Goal: Find specific page/section: Find specific page/section

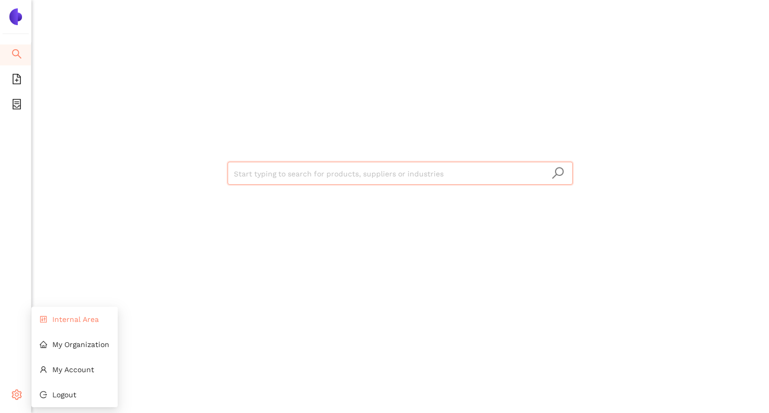
click at [83, 323] on span "Internal Area" at bounding box center [75, 319] width 47 height 8
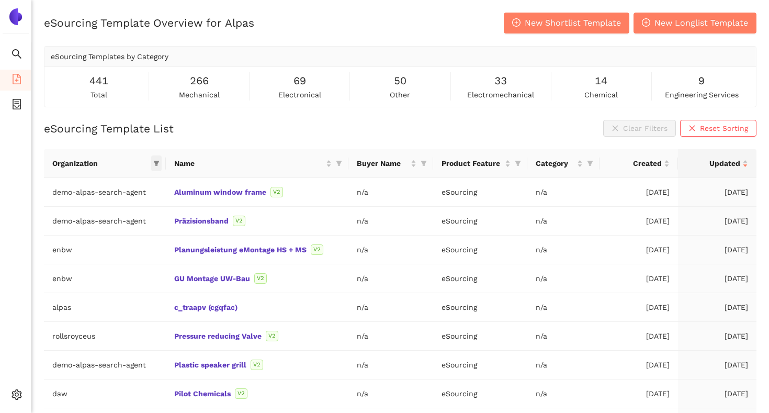
click at [156, 163] on icon "filter" at bounding box center [156, 163] width 6 height 5
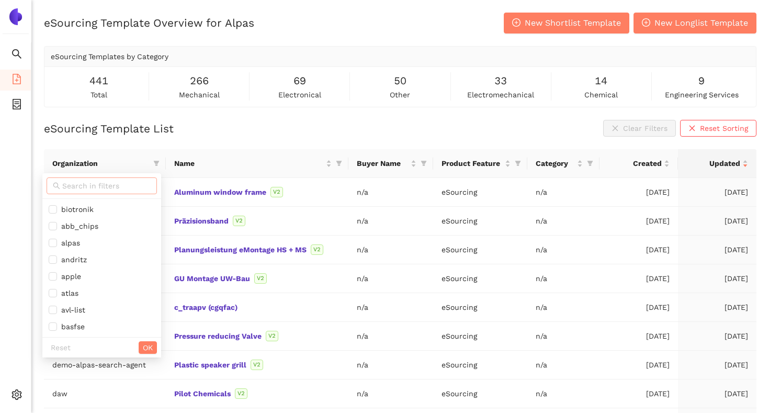
click at [122, 193] on span at bounding box center [102, 185] width 110 height 17
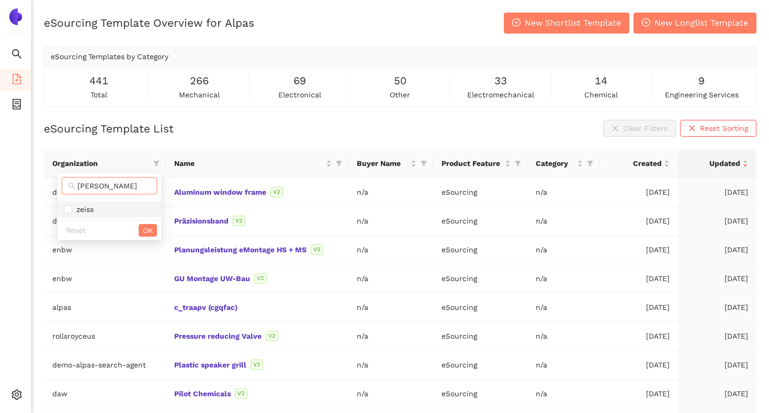
type input "[PERSON_NAME]"
click at [121, 211] on span "zeiss" at bounding box center [109, 209] width 91 height 12
checkbox input "true"
click at [143, 227] on span "OK" at bounding box center [148, 230] width 10 height 12
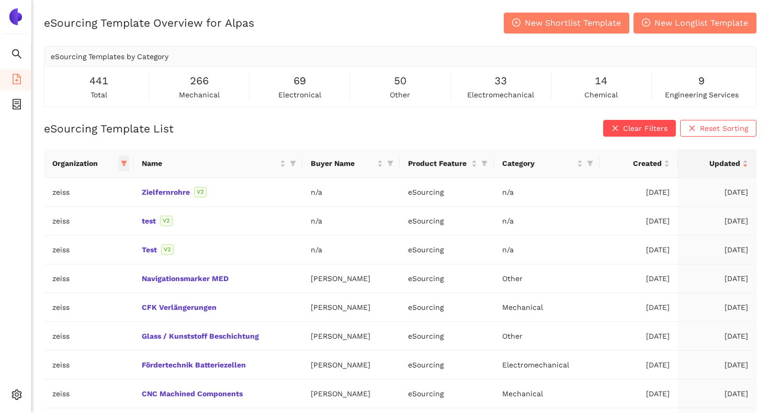
click at [121, 160] on icon "filter" at bounding box center [124, 163] width 6 height 6
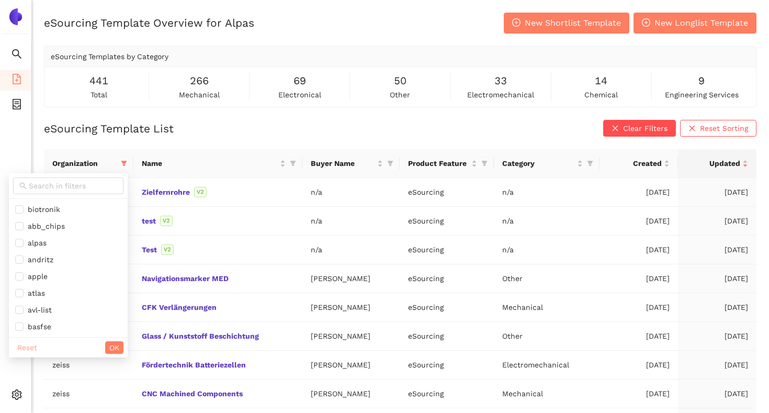
click at [35, 343] on span "Reset" at bounding box center [27, 348] width 20 height 12
checkbox input "false"
click at [109, 343] on span "OK" at bounding box center [114, 348] width 10 height 12
